Goal: Book appointment/travel/reservation

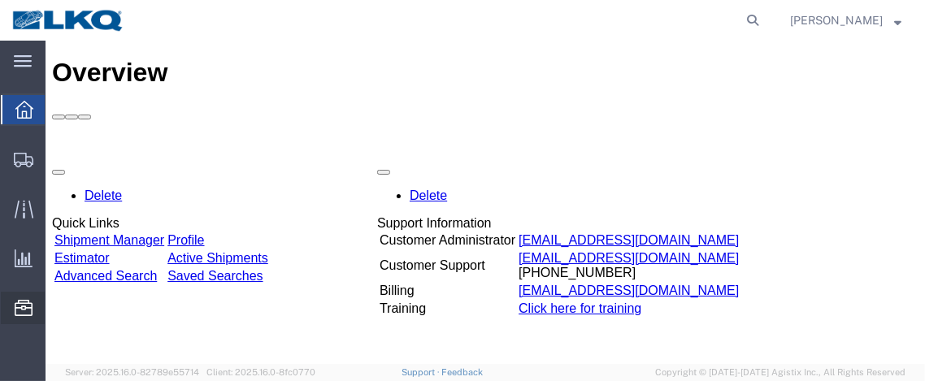
click at [0, 0] on span "Location Appointment" at bounding box center [0, 0] width 0 height 0
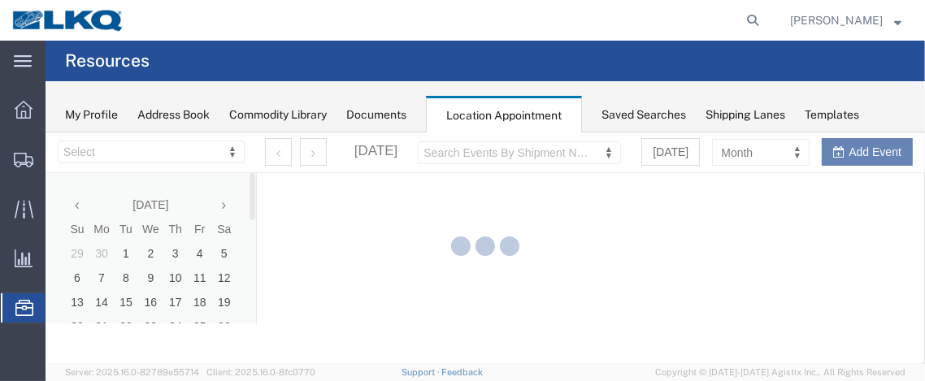
select select "28716"
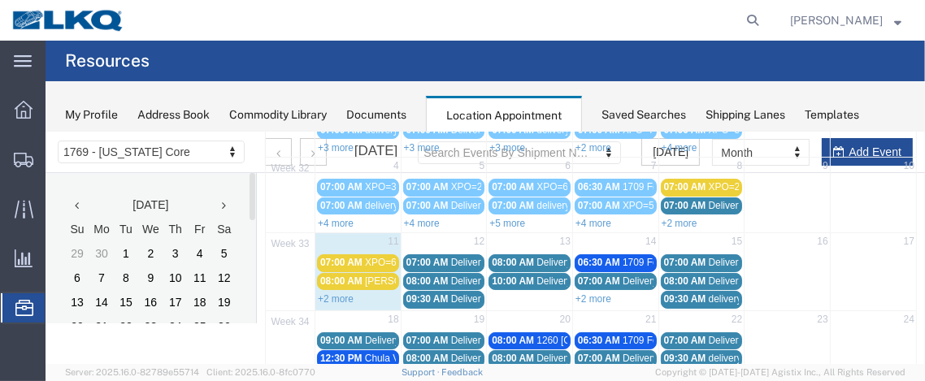
scroll to position [170, 0]
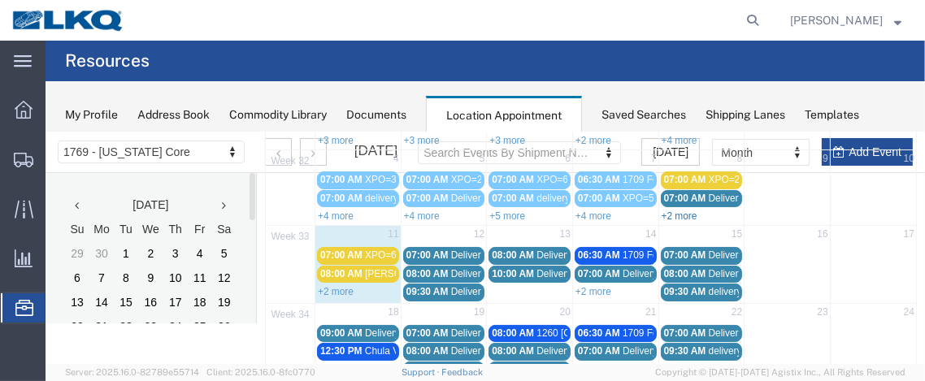
click at [670, 215] on link "+2 more" at bounding box center [679, 215] width 36 height 11
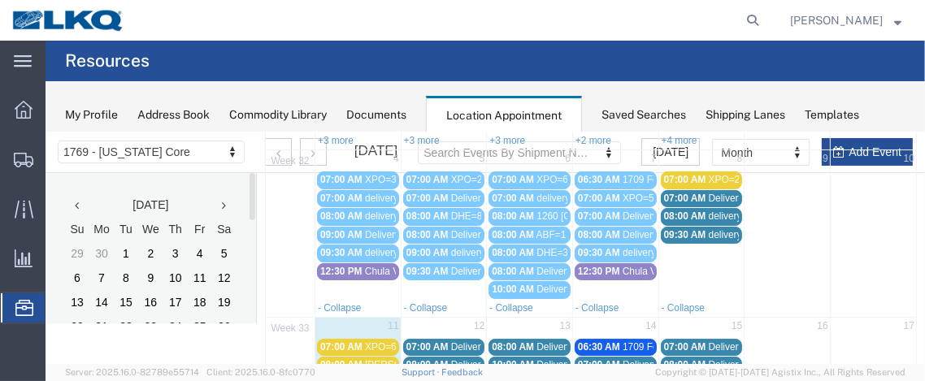
drag, startPoint x: 697, startPoint y: 176, endPoint x: 675, endPoint y: 177, distance: 22.0
click at [675, 177] on span "07:00 AM" at bounding box center [684, 178] width 42 height 11
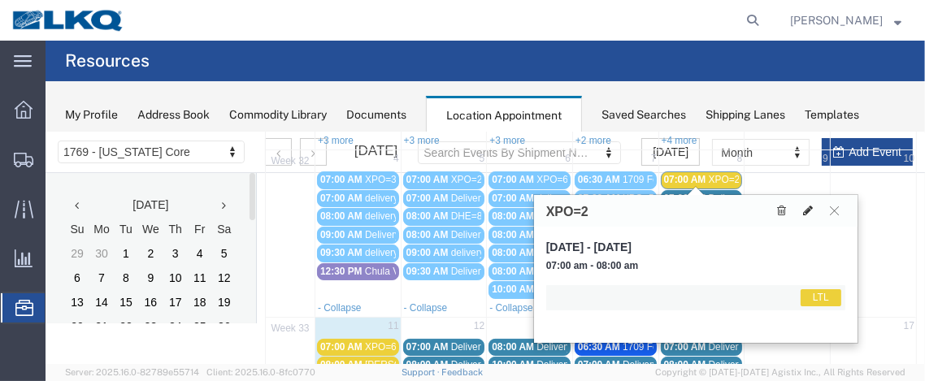
click at [809, 210] on icon at bounding box center [807, 209] width 10 height 11
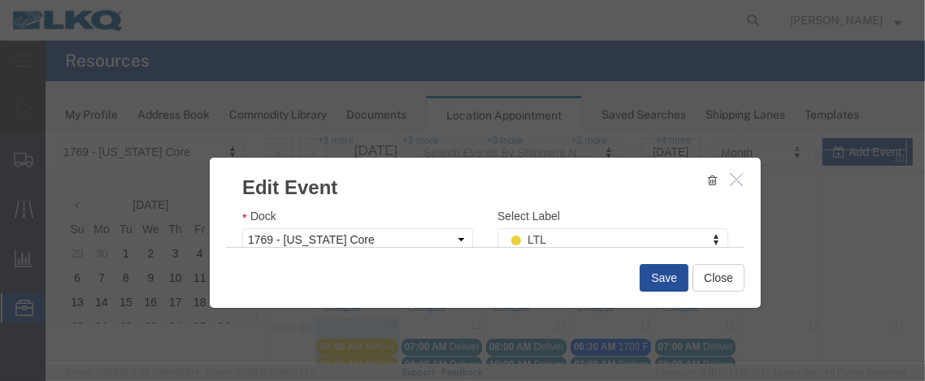
scroll to position [301, 0]
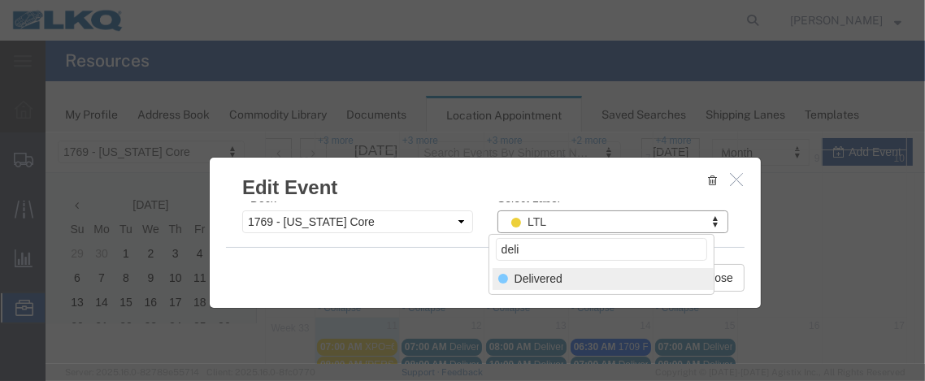
type input "deli"
select select "40"
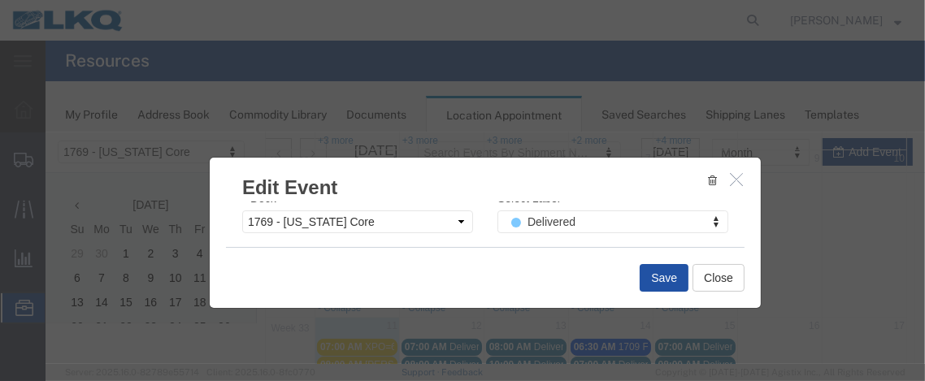
click at [672, 278] on button "Save" at bounding box center [663, 277] width 49 height 28
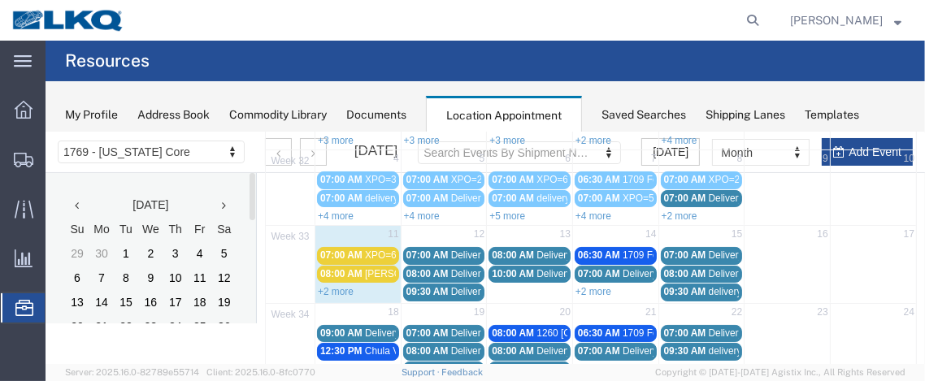
click at [683, 210] on link "+2 more" at bounding box center [679, 215] width 36 height 11
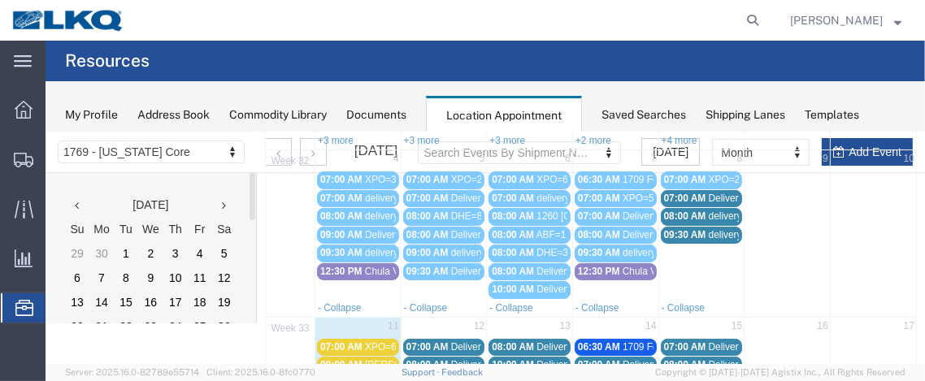
click at [692, 210] on span "08:00 AM" at bounding box center [684, 215] width 42 height 11
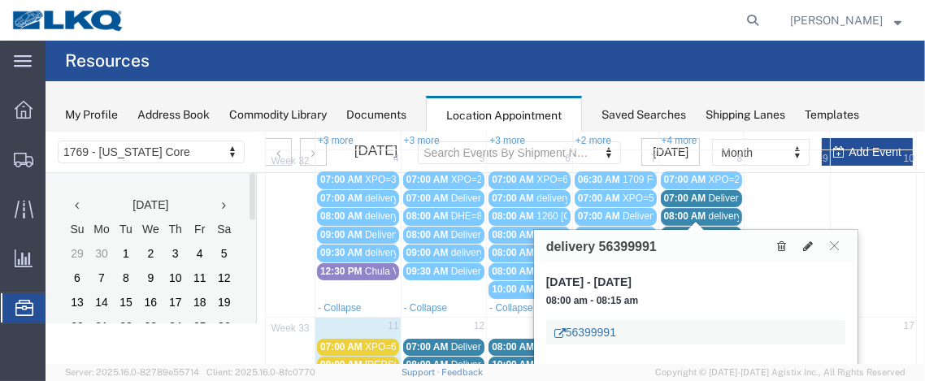
click at [606, 333] on link "56399991" at bounding box center [584, 331] width 62 height 16
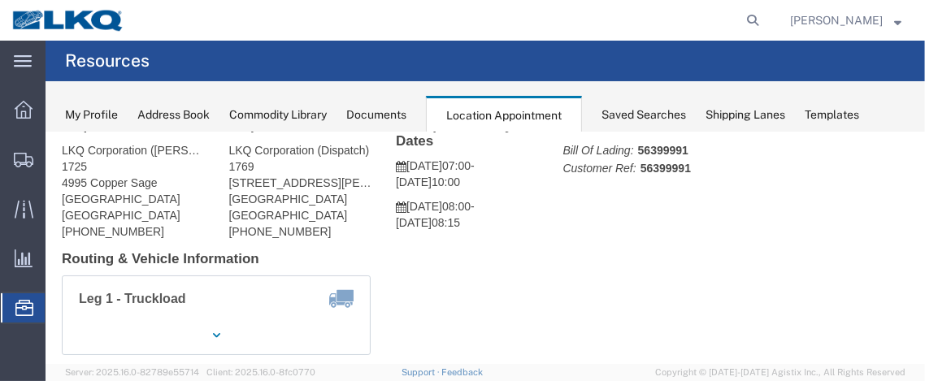
scroll to position [33, 0]
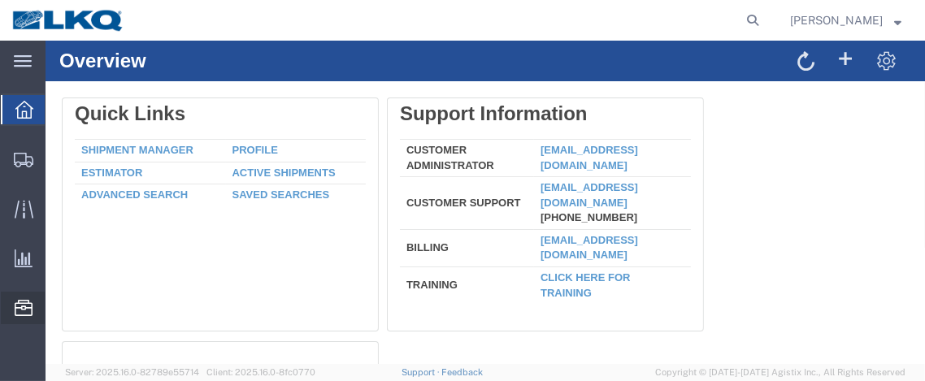
click at [0, 0] on span "Location Appointment" at bounding box center [0, 0] width 0 height 0
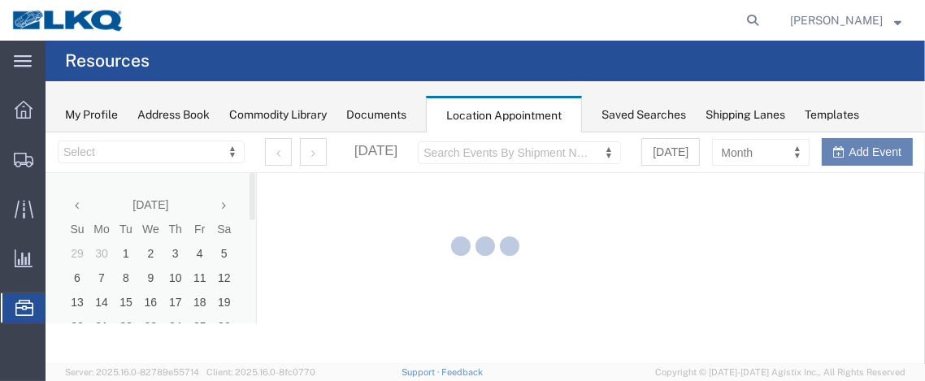
select select "28716"
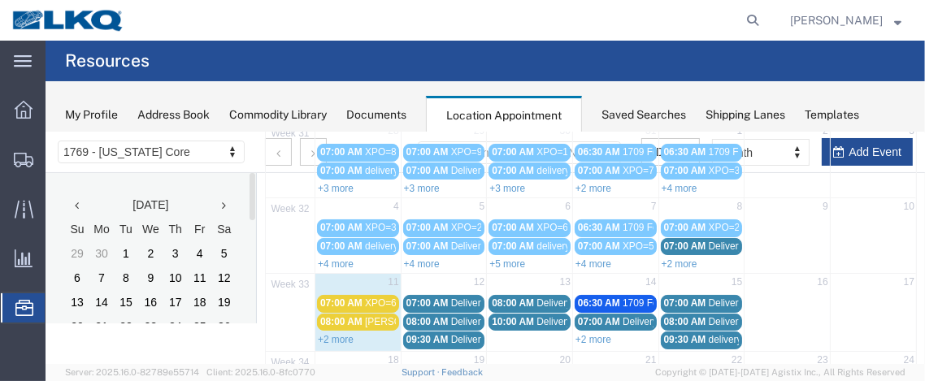
scroll to position [124, 0]
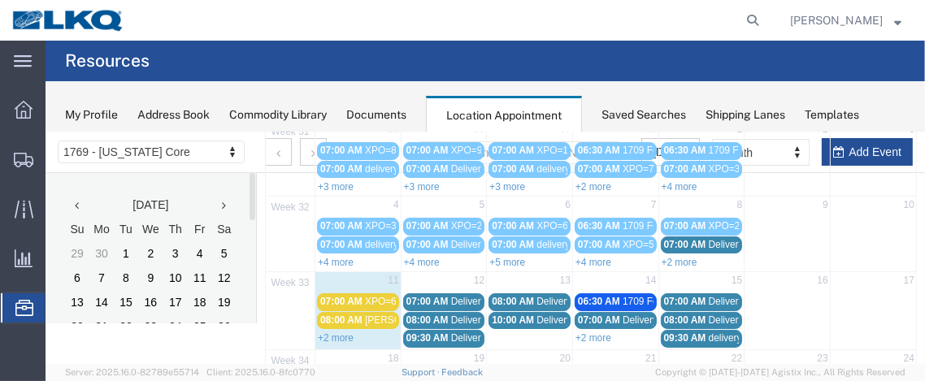
drag, startPoint x: 701, startPoint y: 236, endPoint x: 728, endPoint y: 242, distance: 27.6
click at [728, 242] on span "Delivery 56097562" at bounding box center [748, 243] width 80 height 11
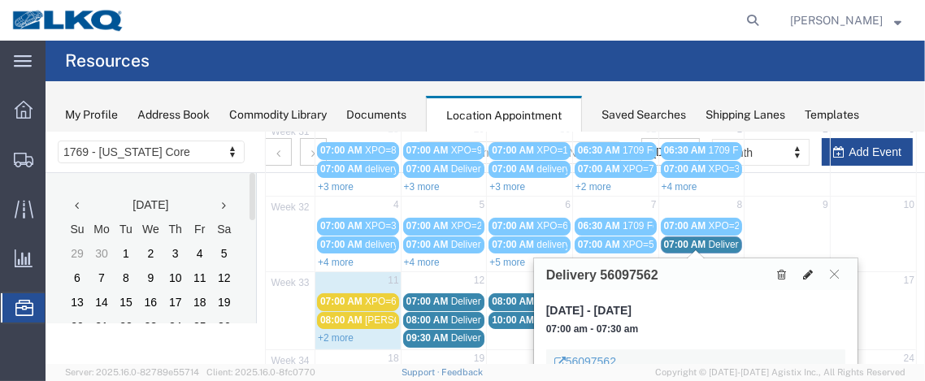
click at [800, 271] on button at bounding box center [807, 273] width 23 height 17
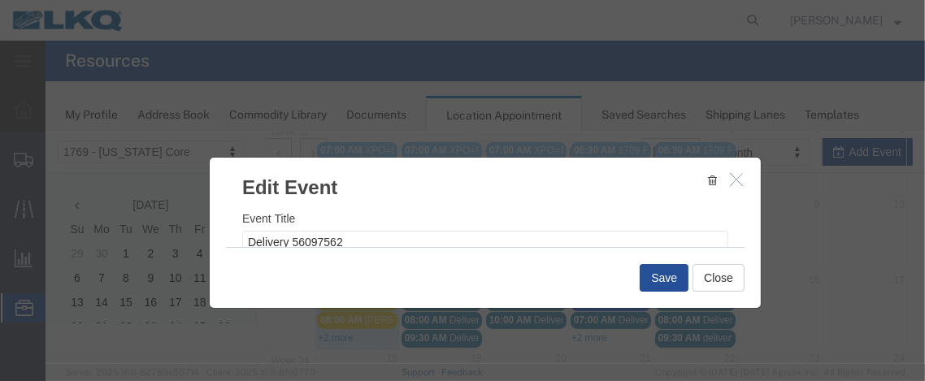
select select
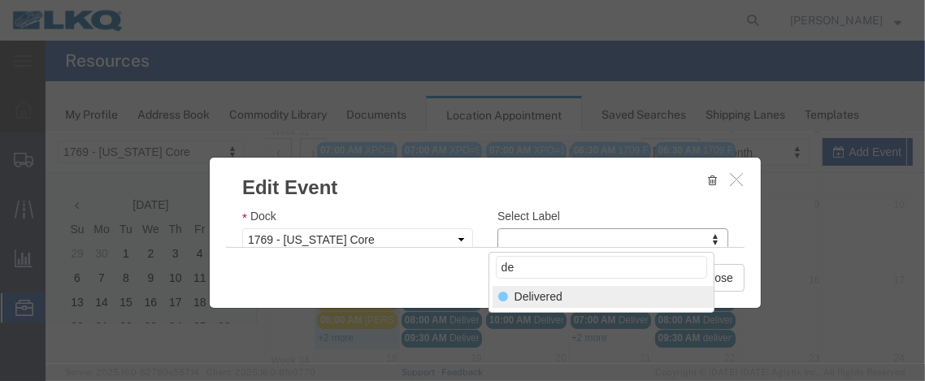
type input "de"
select select "40"
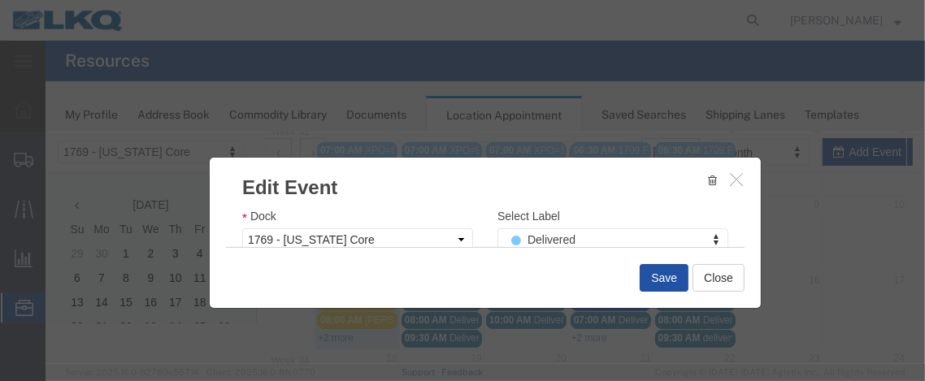
click at [675, 280] on button "Save" at bounding box center [663, 277] width 49 height 28
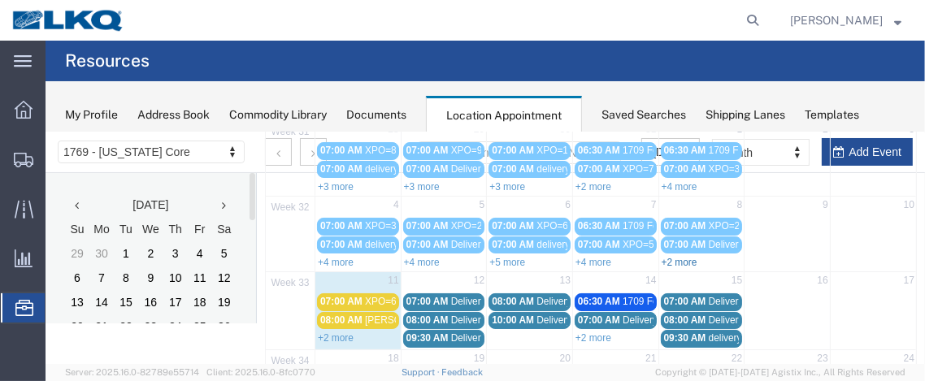
click at [681, 258] on link "+2 more" at bounding box center [679, 261] width 36 height 11
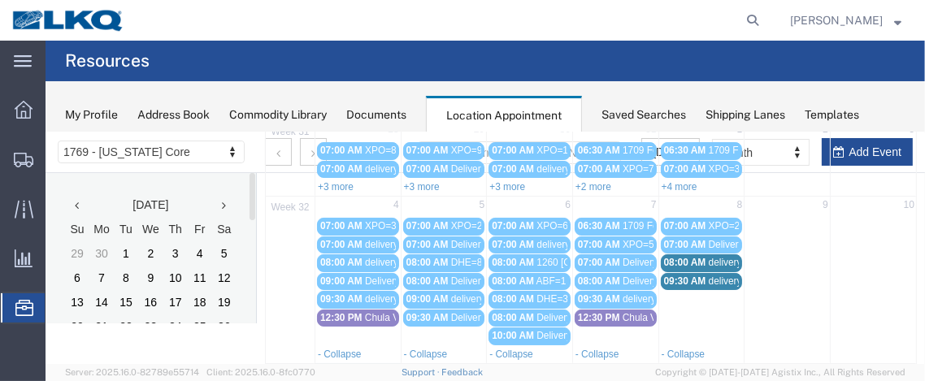
drag, startPoint x: 682, startPoint y: 262, endPoint x: 668, endPoint y: 256, distance: 14.9
click at [668, 256] on span "08:00 AM" at bounding box center [684, 261] width 42 height 11
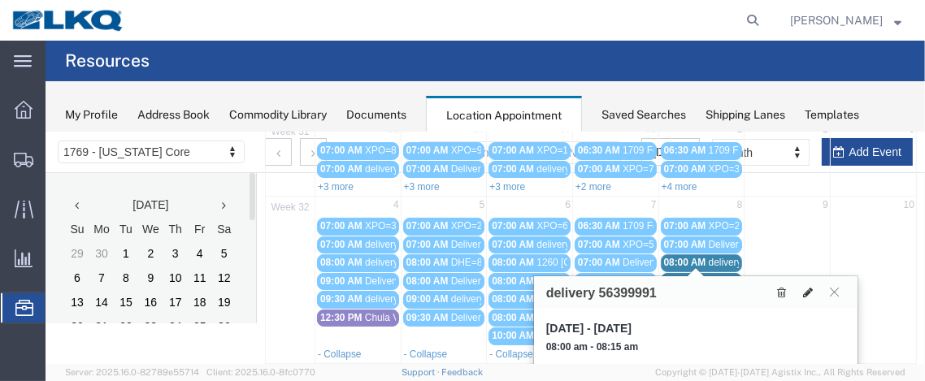
click at [804, 286] on icon at bounding box center [807, 291] width 10 height 11
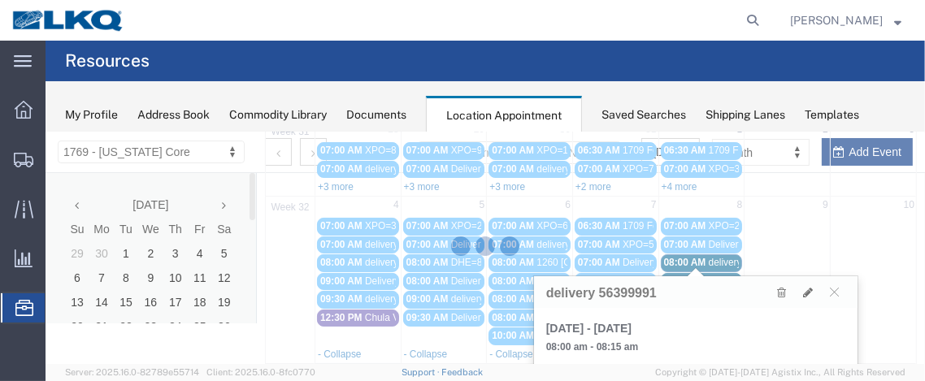
select select "100"
select select "1"
select select
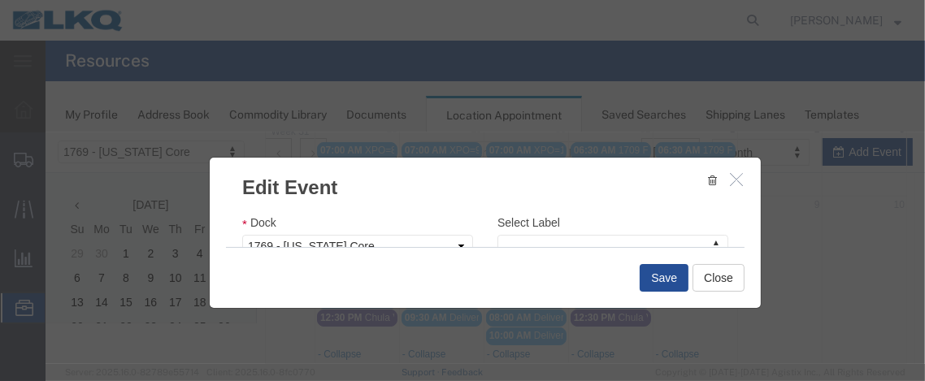
scroll to position [313, 0]
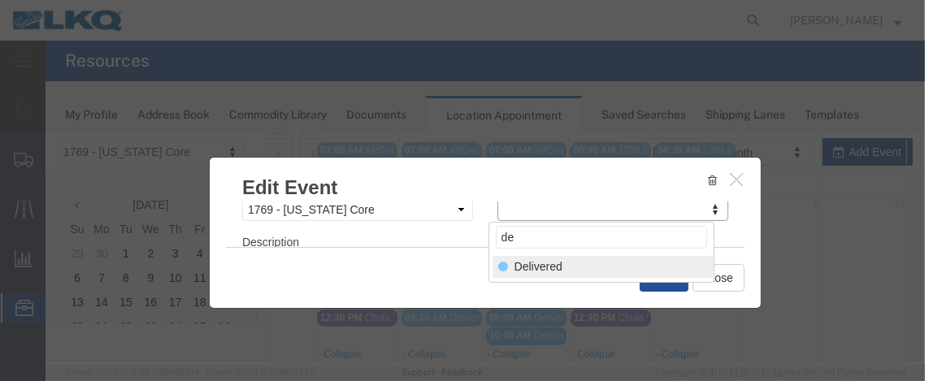
type input "de"
select select "40"
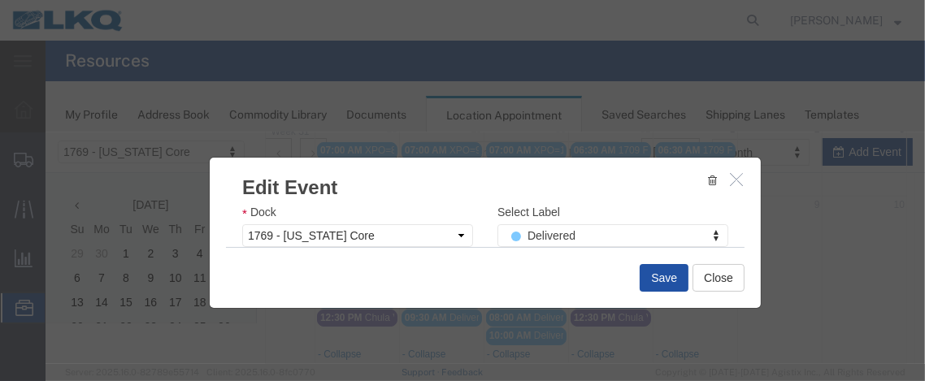
click at [660, 272] on button "Save" at bounding box center [663, 277] width 49 height 28
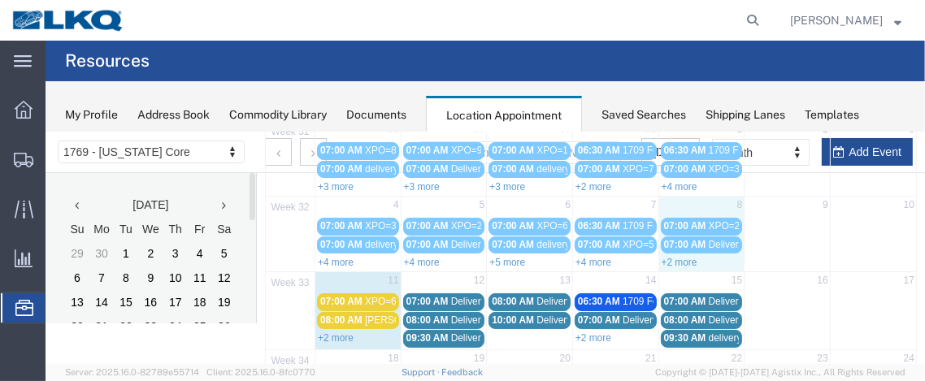
click at [694, 254] on div "+2 more" at bounding box center [700, 261] width 85 height 16
select select "1"
select select
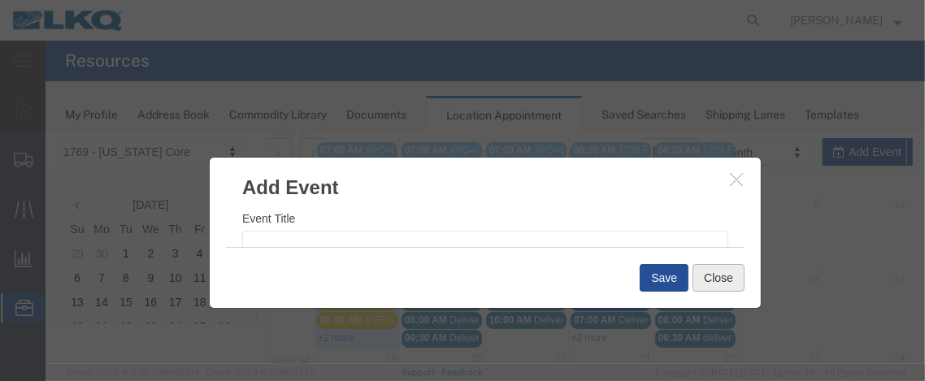
click at [727, 274] on button "Close" at bounding box center [718, 277] width 52 height 28
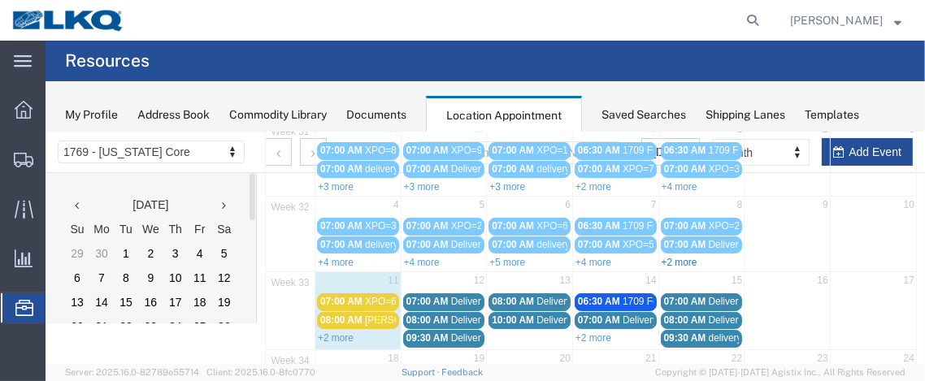
click at [678, 258] on link "+2 more" at bounding box center [679, 261] width 36 height 11
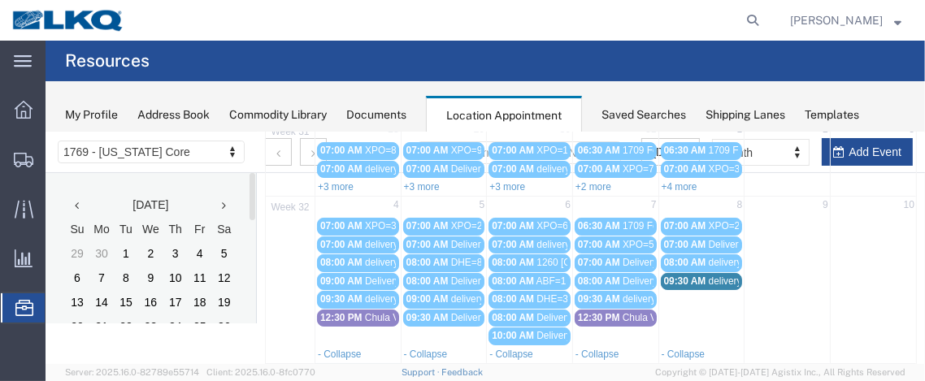
click at [673, 275] on span "09:30 AM" at bounding box center [684, 280] width 42 height 11
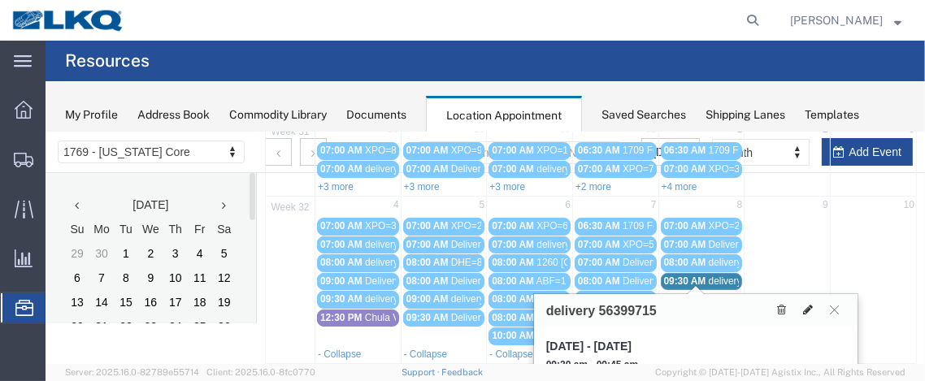
click at [802, 305] on icon at bounding box center [807, 308] width 10 height 11
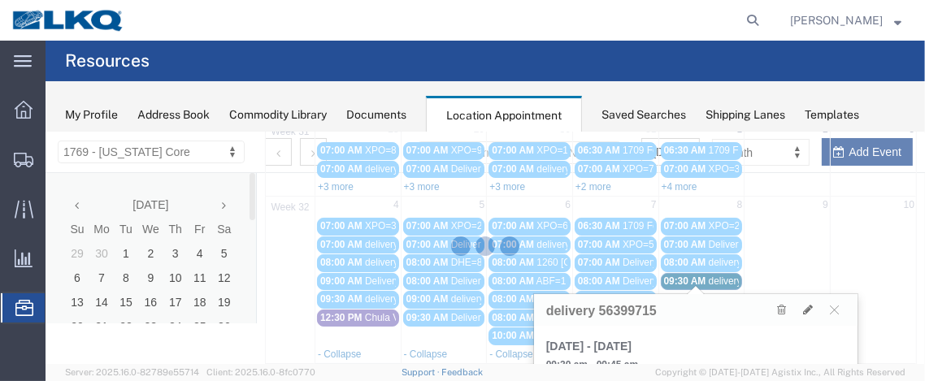
select select "1"
select select
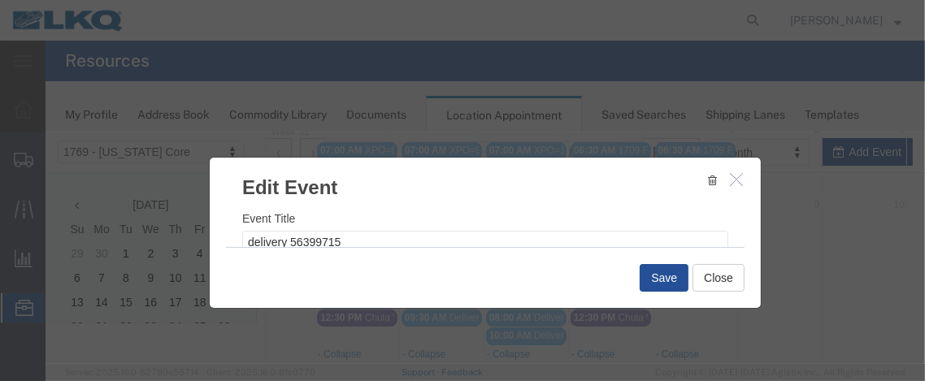
select select
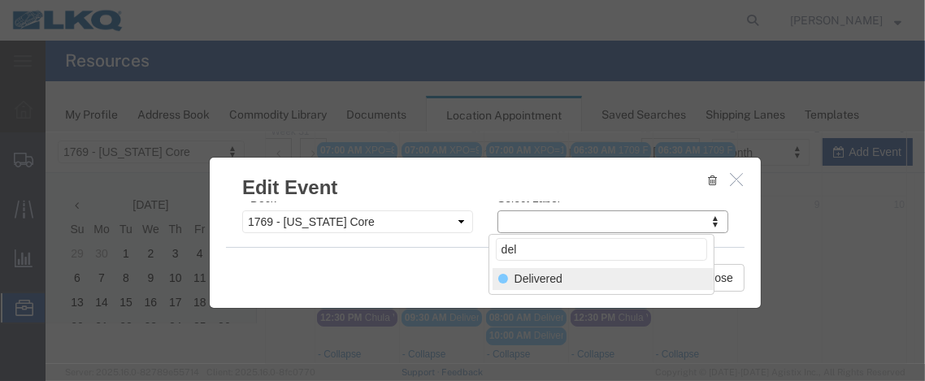
type input "del"
select select "40"
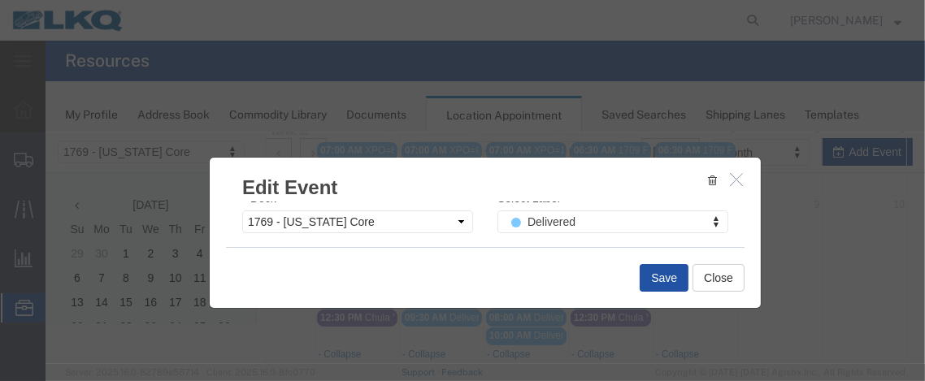
click at [673, 275] on button "Save" at bounding box center [663, 277] width 49 height 28
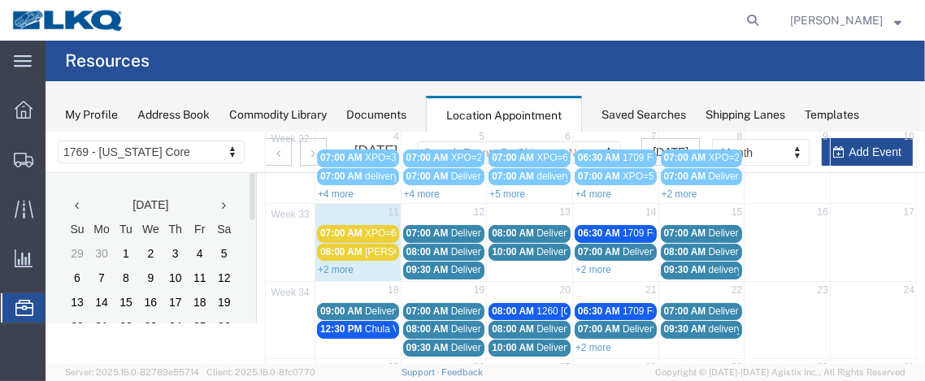
scroll to position [184, 0]
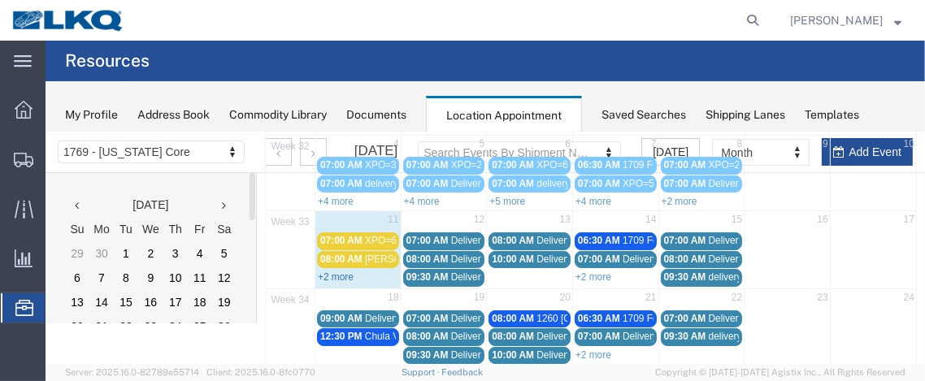
click at [344, 271] on link "+2 more" at bounding box center [335, 276] width 36 height 11
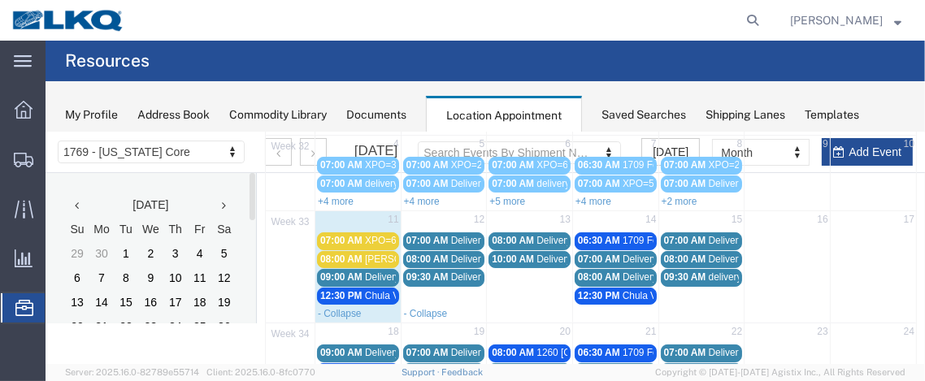
click at [385, 253] on span "[PERSON_NAME]=2" at bounding box center [409, 258] width 90 height 11
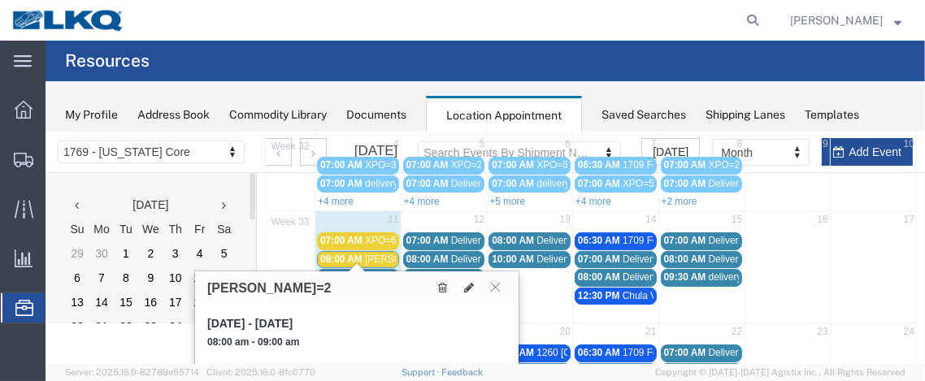
click at [332, 271] on span "09:00 AM" at bounding box center [340, 276] width 42 height 11
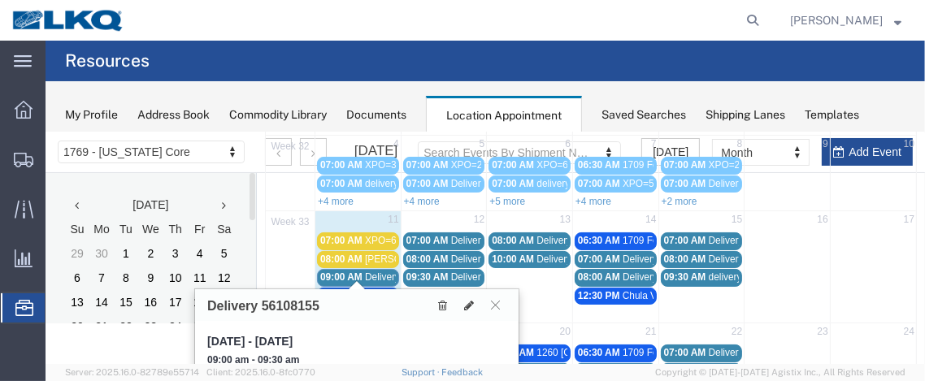
click at [415, 234] on span "07:00 AM" at bounding box center [427, 239] width 42 height 11
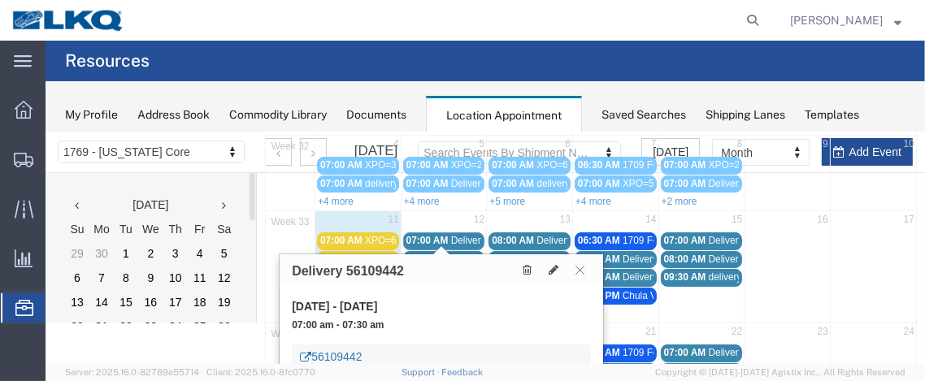
click at [337, 348] on link "56109442" at bounding box center [330, 356] width 62 height 16
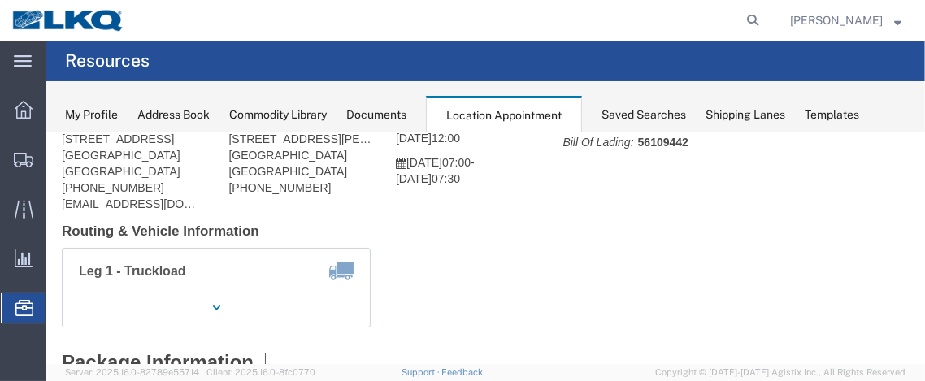
scroll to position [106, 0]
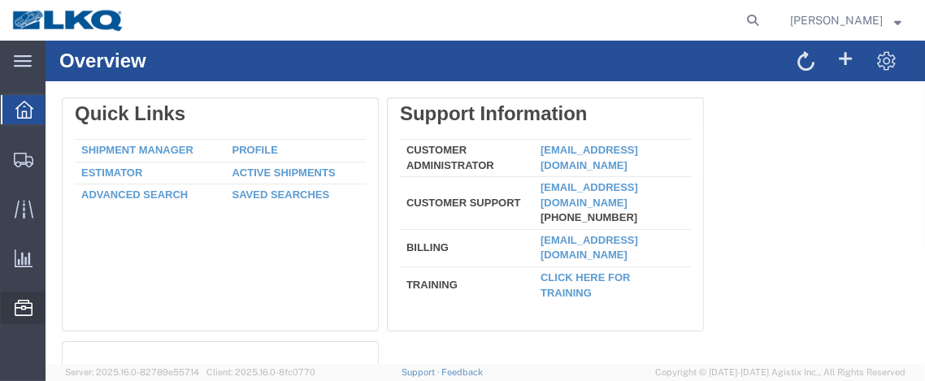
click at [0, 0] on span "Location Appointment" at bounding box center [0, 0] width 0 height 0
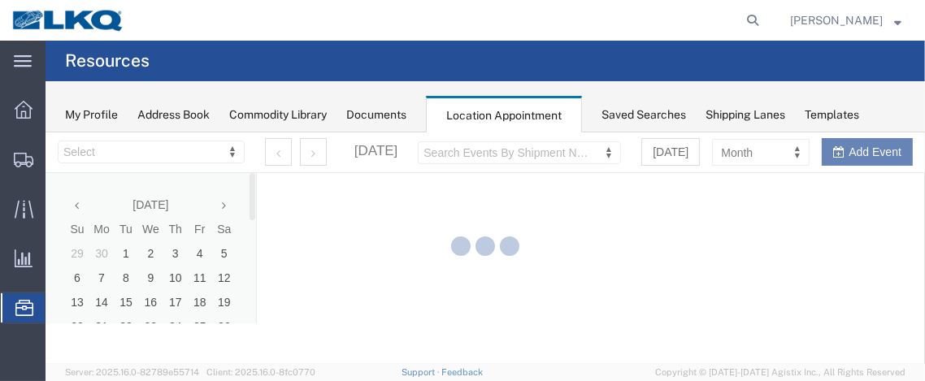
select select "28716"
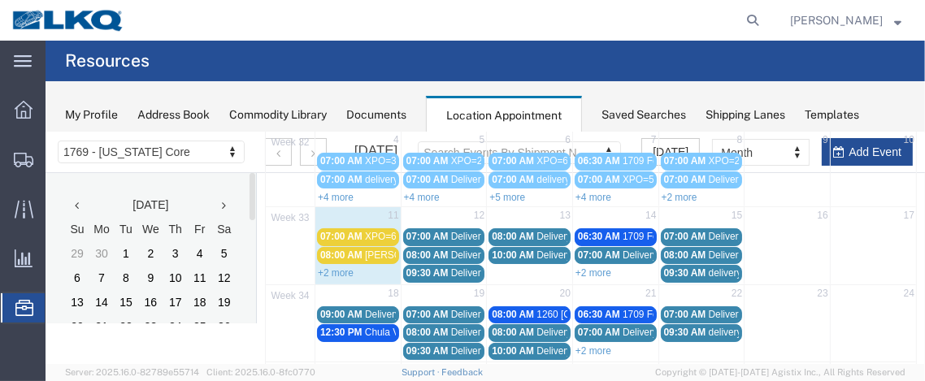
scroll to position [191, 0]
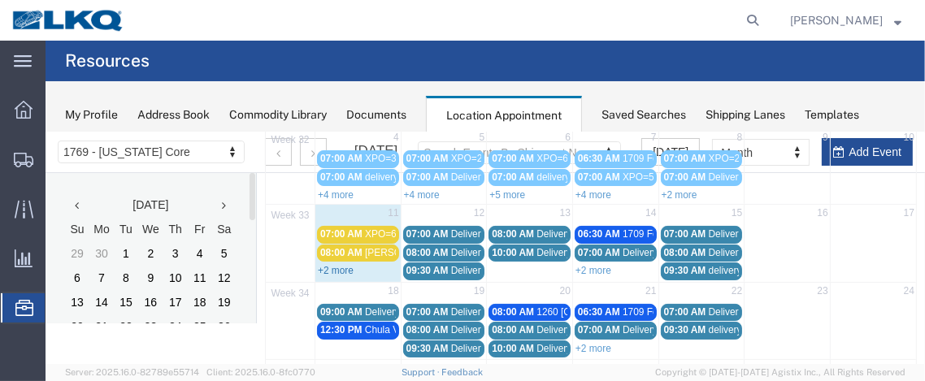
click at [333, 267] on link "+2 more" at bounding box center [335, 269] width 36 height 11
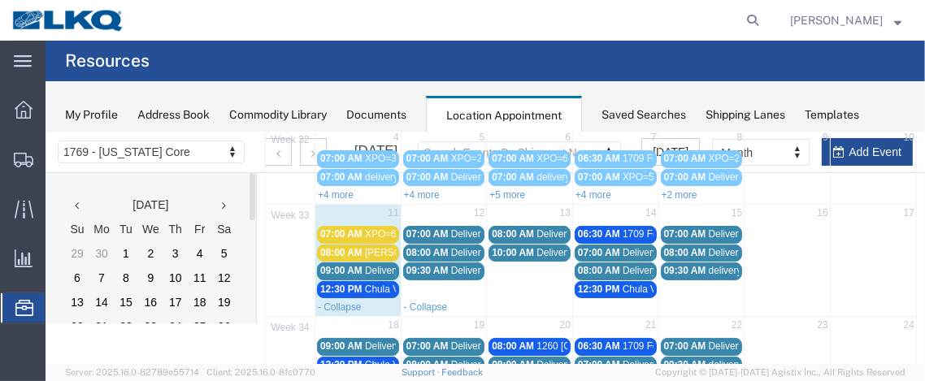
click at [450, 249] on span "Delivery 56109437" at bounding box center [490, 251] width 80 height 11
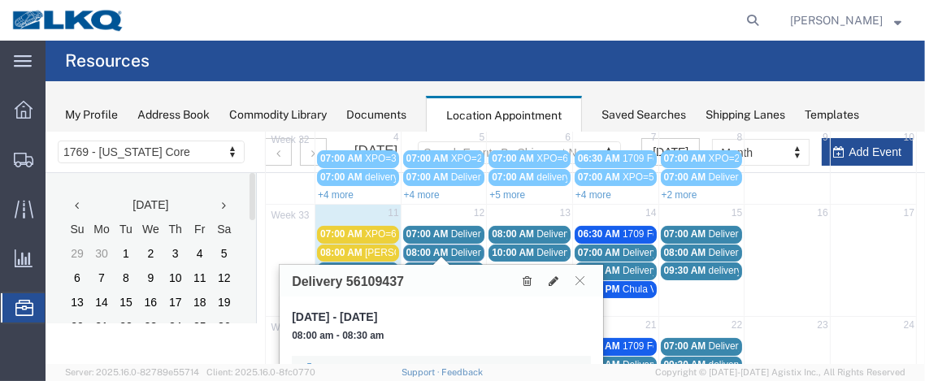
click at [349, 358] on div "56109437" at bounding box center [440, 367] width 299 height 24
click at [349, 359] on link "56109437" at bounding box center [330, 367] width 62 height 16
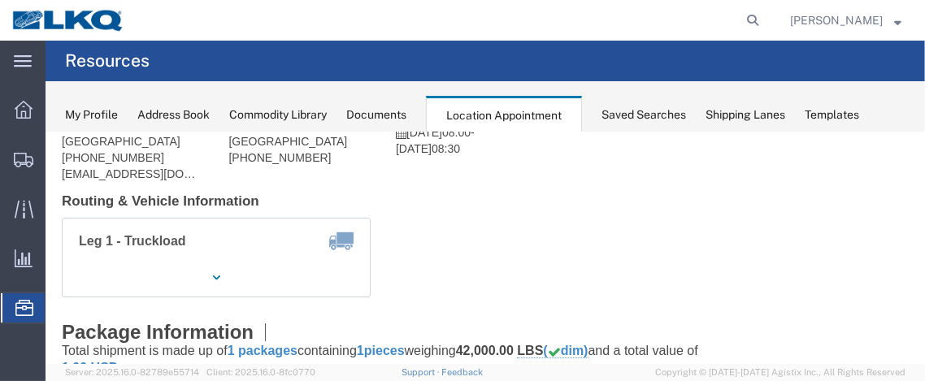
scroll to position [84, 0]
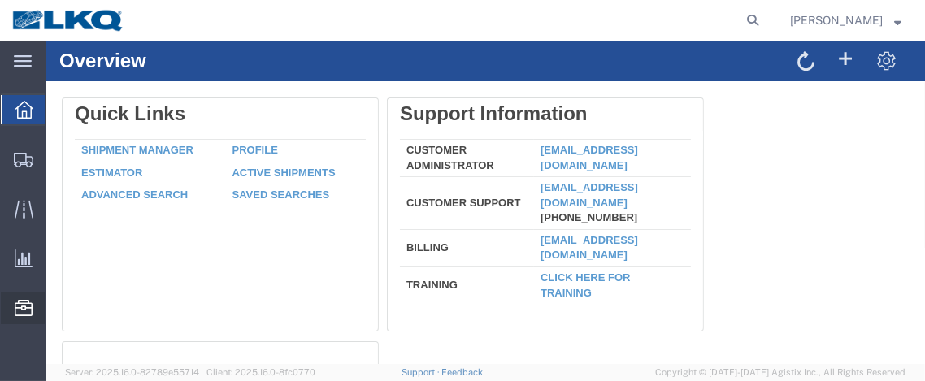
click at [0, 0] on span "Location Appointment" at bounding box center [0, 0] width 0 height 0
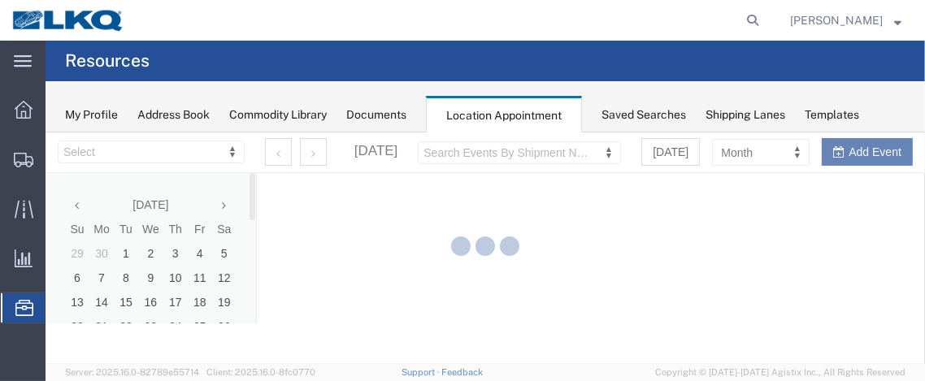
select select "28716"
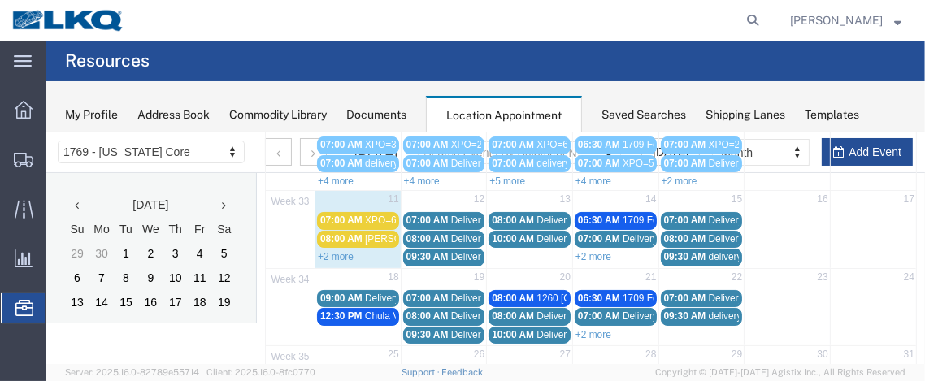
scroll to position [207, 0]
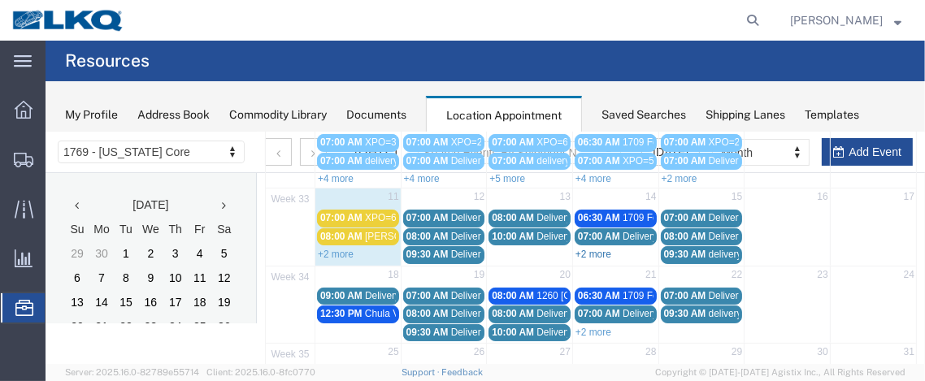
click at [597, 249] on link "+2 more" at bounding box center [593, 253] width 36 height 11
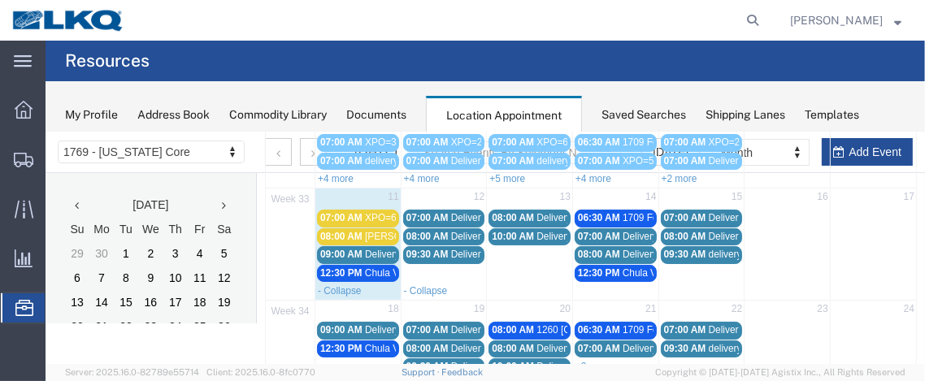
click at [462, 249] on span "Delivery 56145024" at bounding box center [490, 253] width 80 height 11
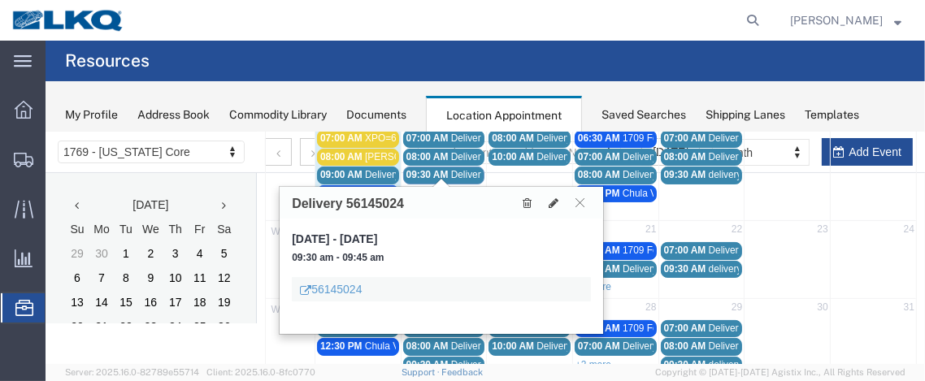
scroll to position [291, 0]
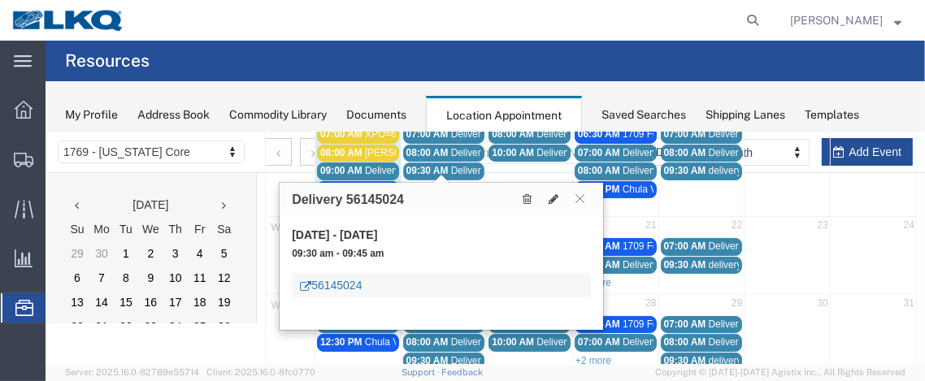
click at [338, 290] on link "56145024" at bounding box center [330, 284] width 62 height 16
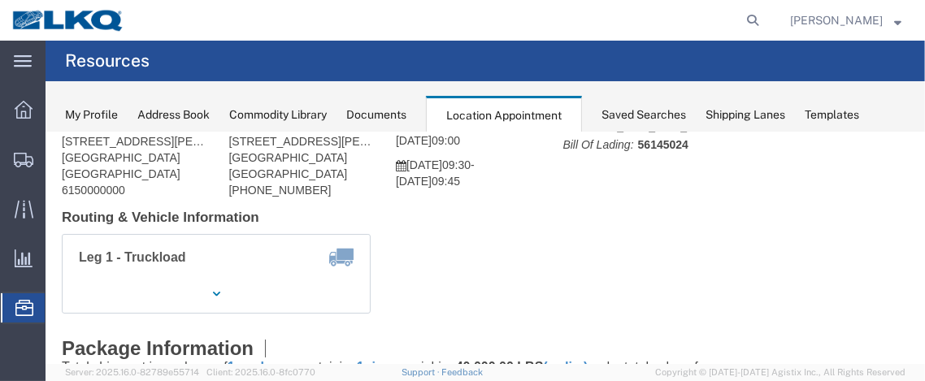
scroll to position [98, 0]
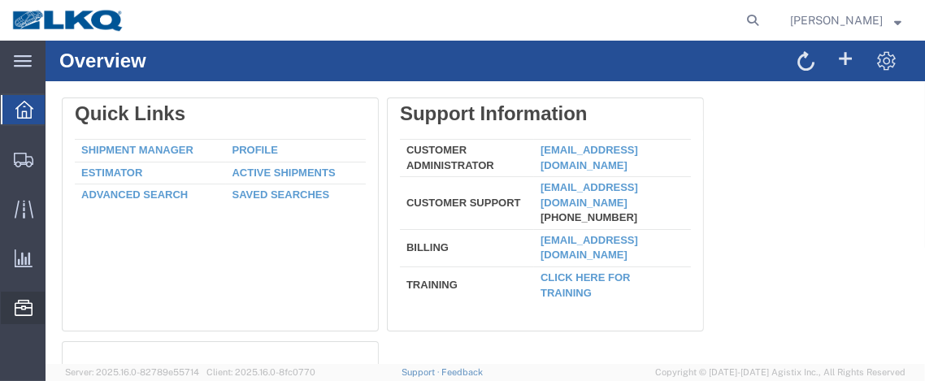
click at [0, 0] on span "Location Appointment" at bounding box center [0, 0] width 0 height 0
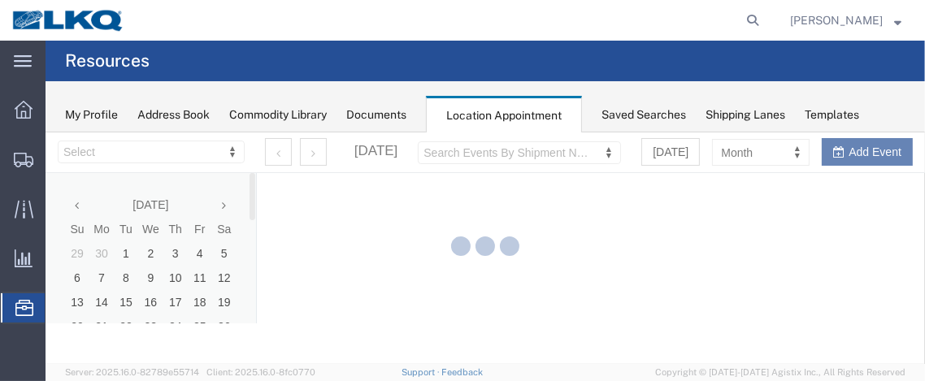
select select "28716"
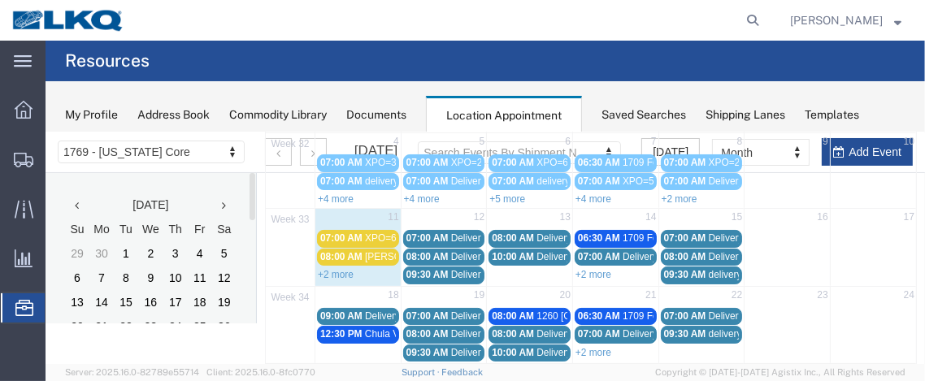
scroll to position [215, 0]
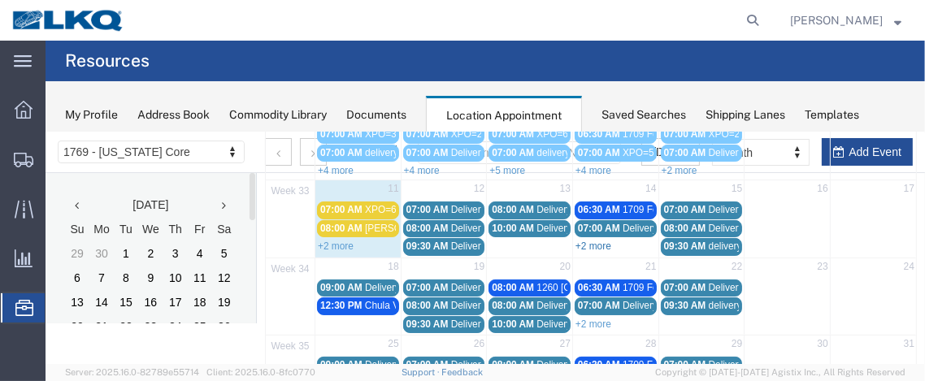
click at [582, 240] on link "+2 more" at bounding box center [593, 245] width 36 height 11
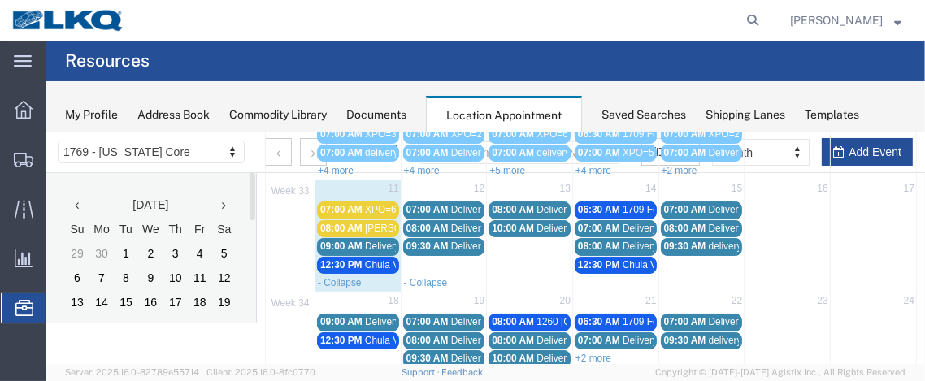
click at [687, 222] on span "08:00 AM" at bounding box center [684, 227] width 42 height 11
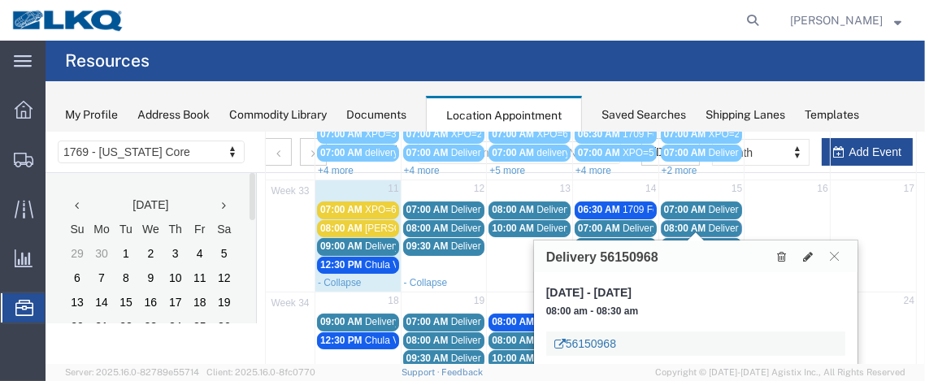
click at [578, 340] on link "56150968" at bounding box center [584, 343] width 62 height 16
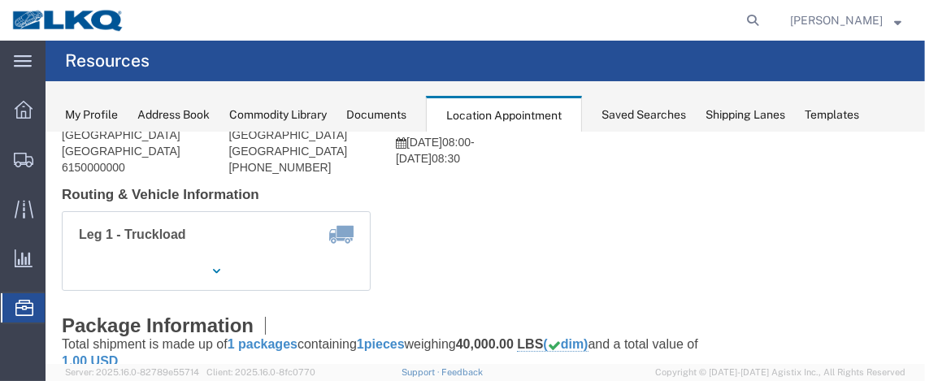
scroll to position [89, 0]
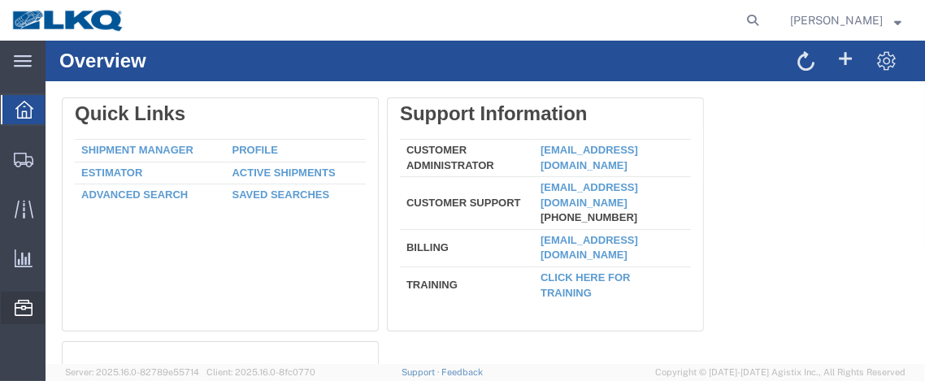
click at [0, 0] on span "Location Appointment" at bounding box center [0, 0] width 0 height 0
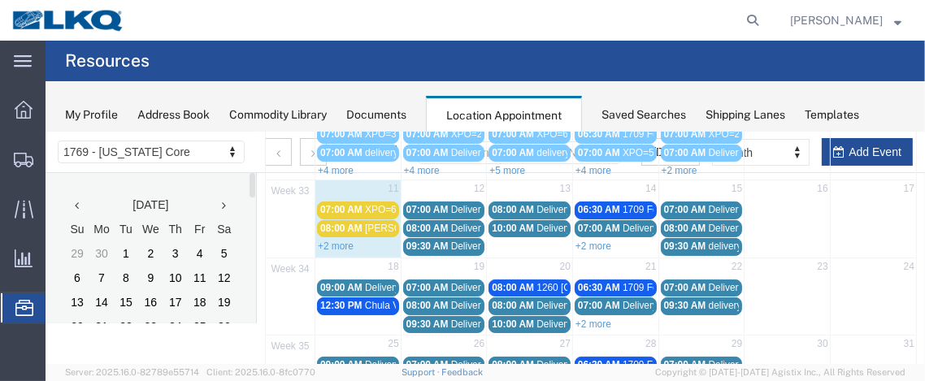
scroll to position [217, 0]
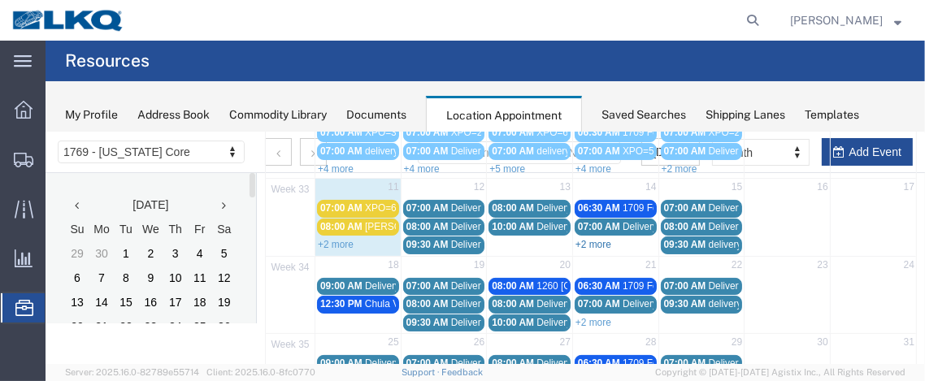
click at [591, 238] on link "+2 more" at bounding box center [593, 243] width 36 height 11
